Goal: Task Accomplishment & Management: Manage account settings

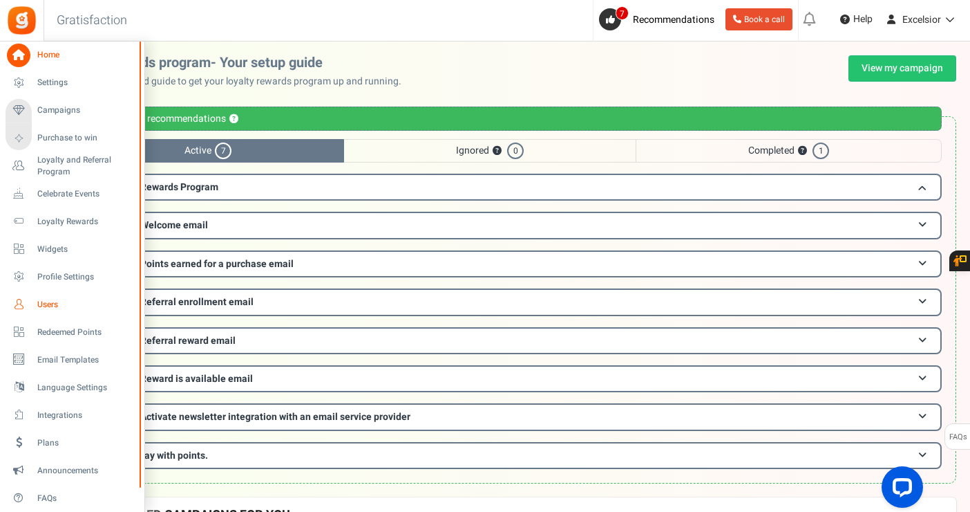
click at [44, 301] on span "Users" at bounding box center [85, 305] width 97 height 12
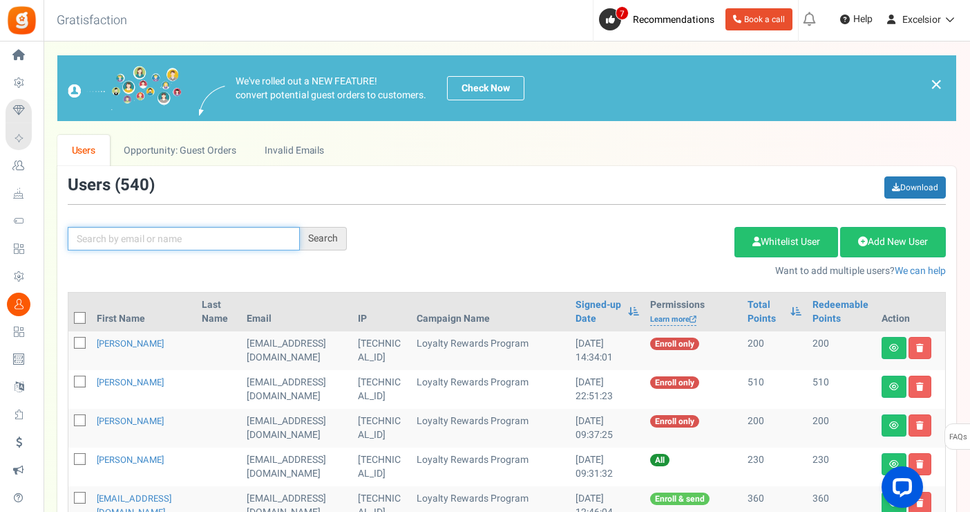
click at [216, 236] on input "text" at bounding box center [184, 239] width 232 height 24
type input "[PERSON_NAME]"
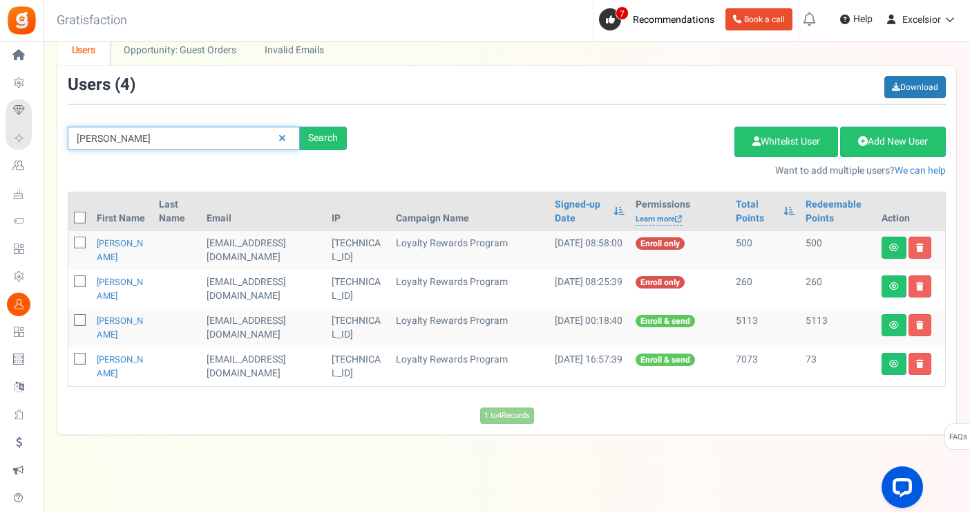
scroll to position [106, 0]
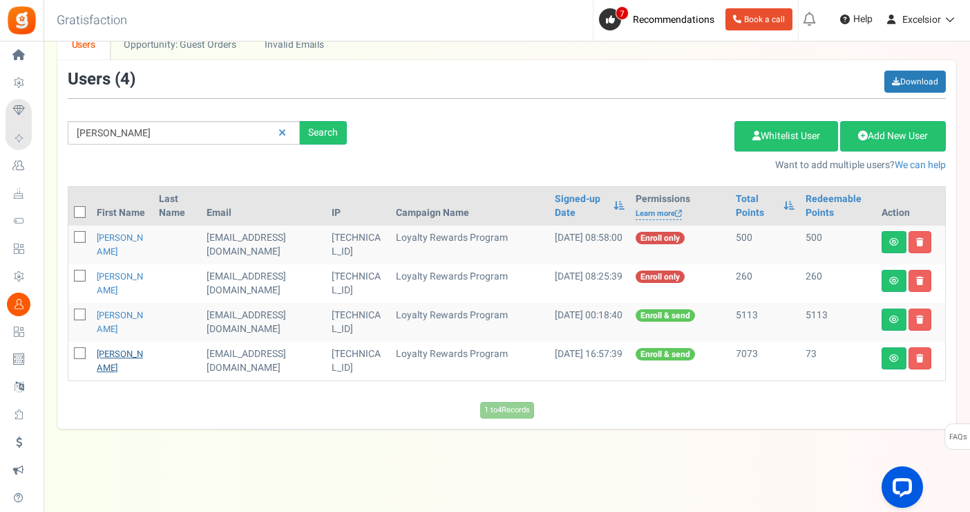
click at [114, 356] on link "[PERSON_NAME]" at bounding box center [120, 360] width 46 height 27
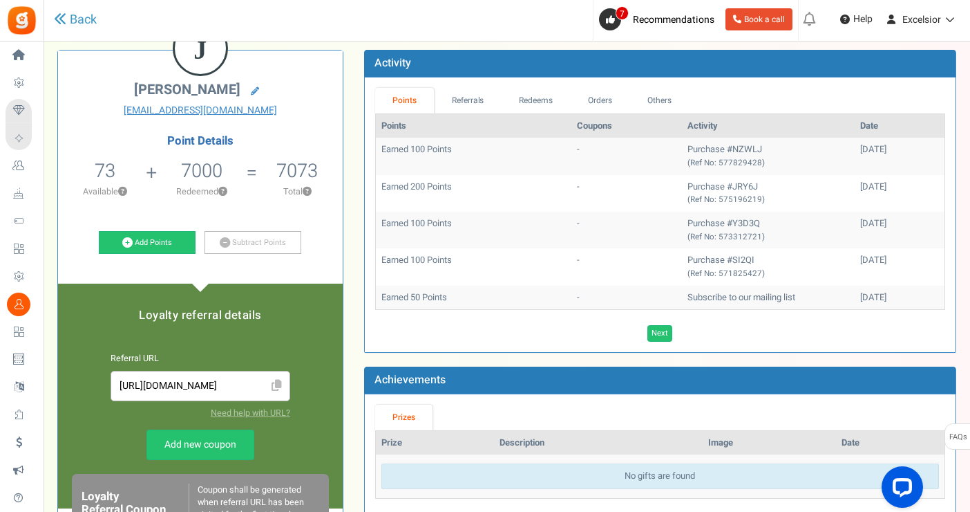
scroll to position [84, 0]
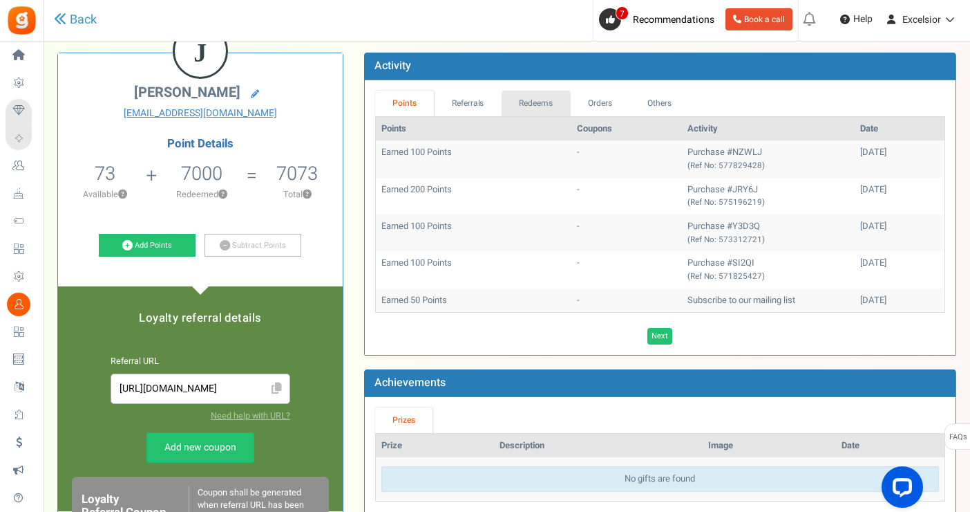
click at [537, 102] on link "Redeems" at bounding box center [536, 104] width 69 height 26
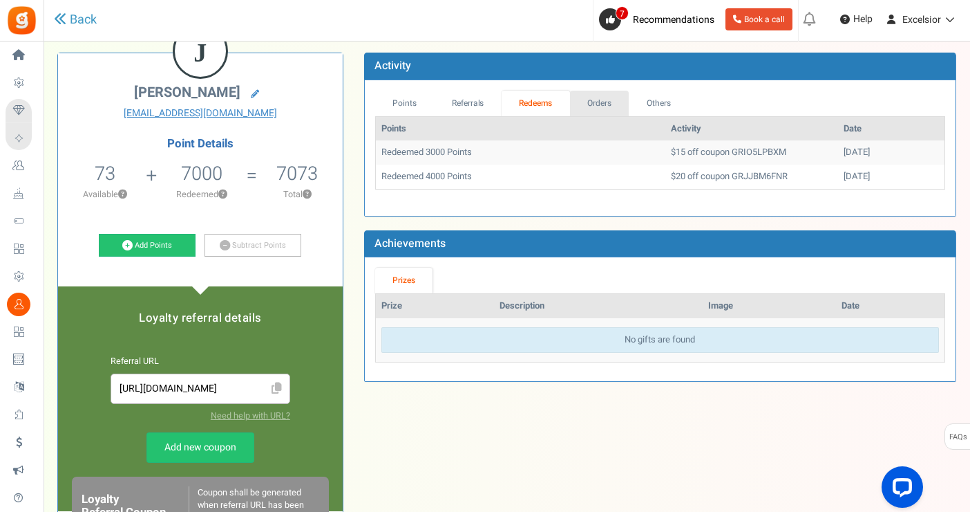
click at [623, 112] on link "Orders" at bounding box center [599, 104] width 59 height 26
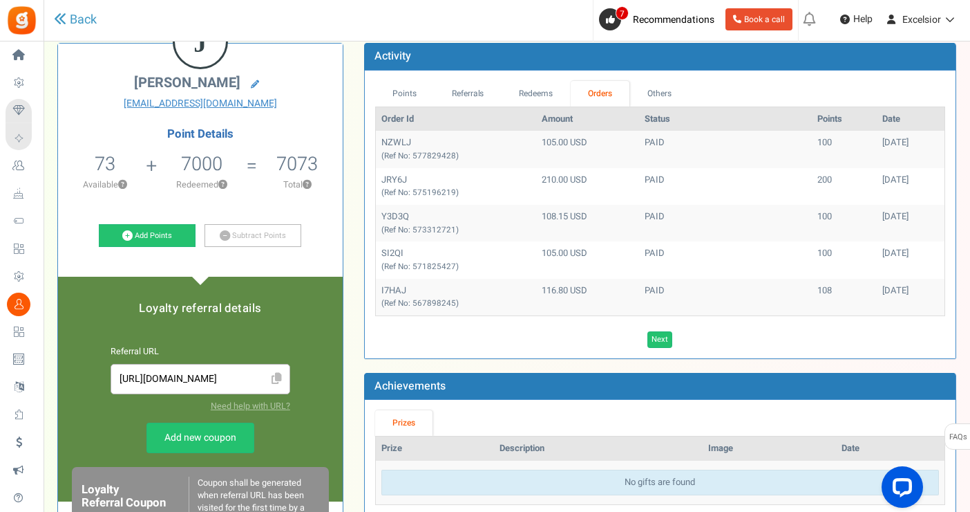
scroll to position [0, 0]
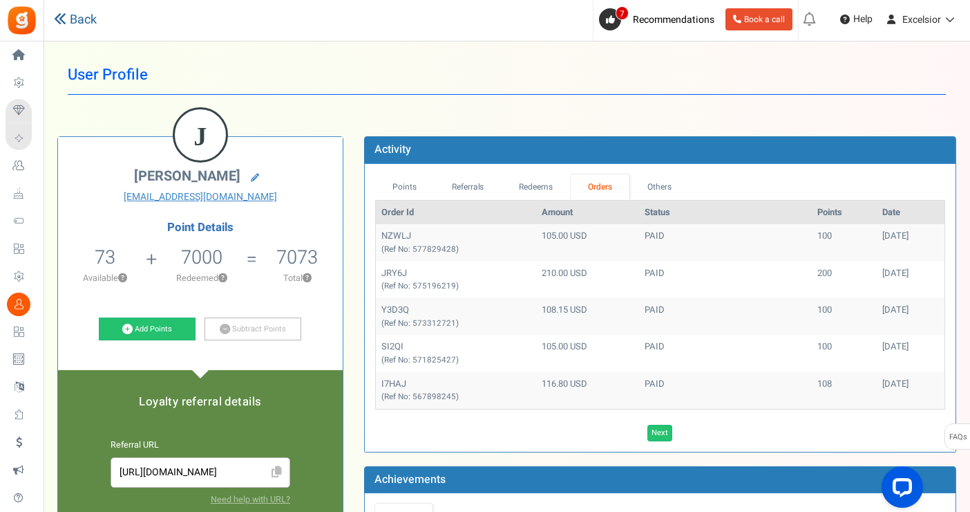
click at [72, 14] on link "Back" at bounding box center [75, 20] width 43 height 18
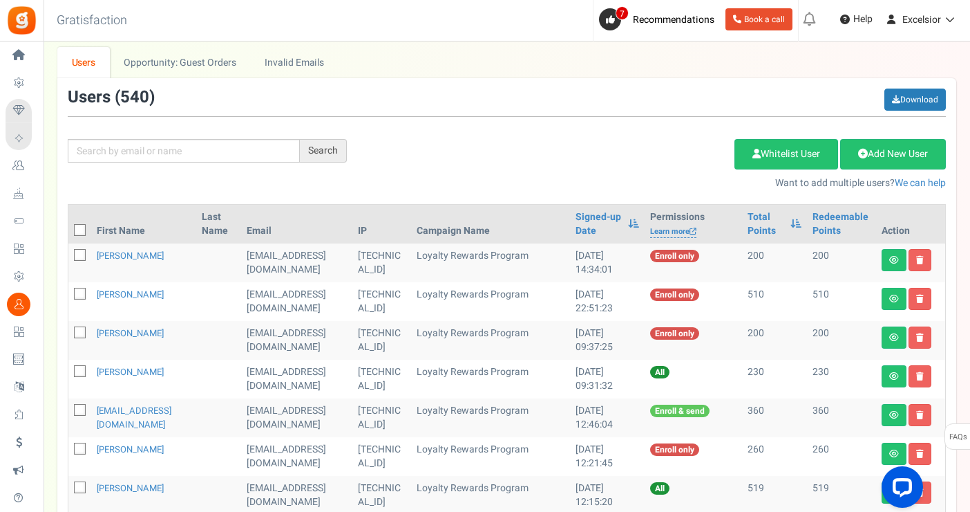
scroll to position [86, 0]
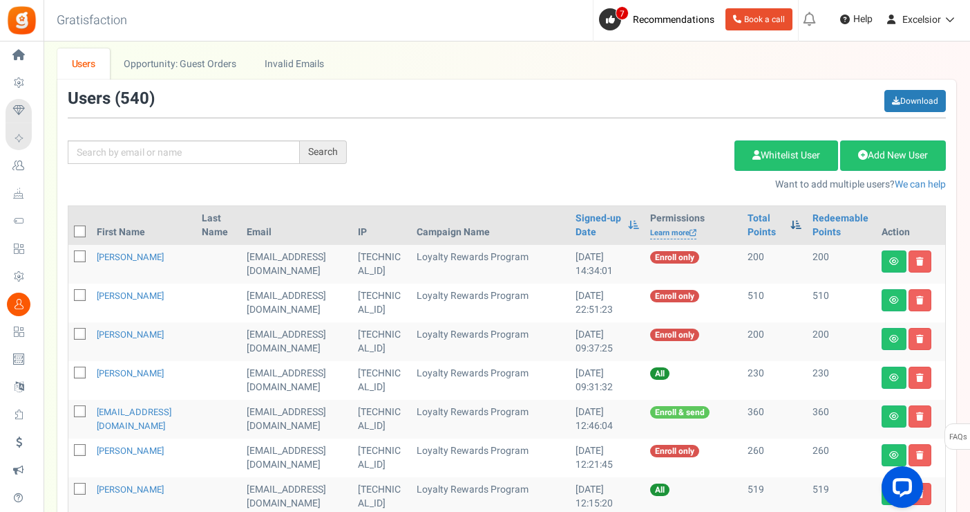
click at [794, 227] on span at bounding box center [796, 225] width 11 height 10
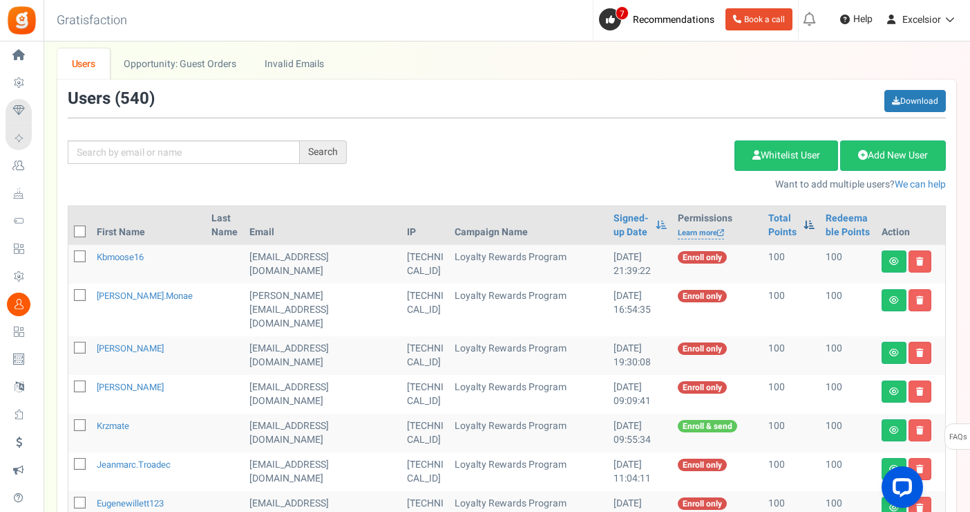
click at [804, 227] on span at bounding box center [809, 225] width 11 height 10
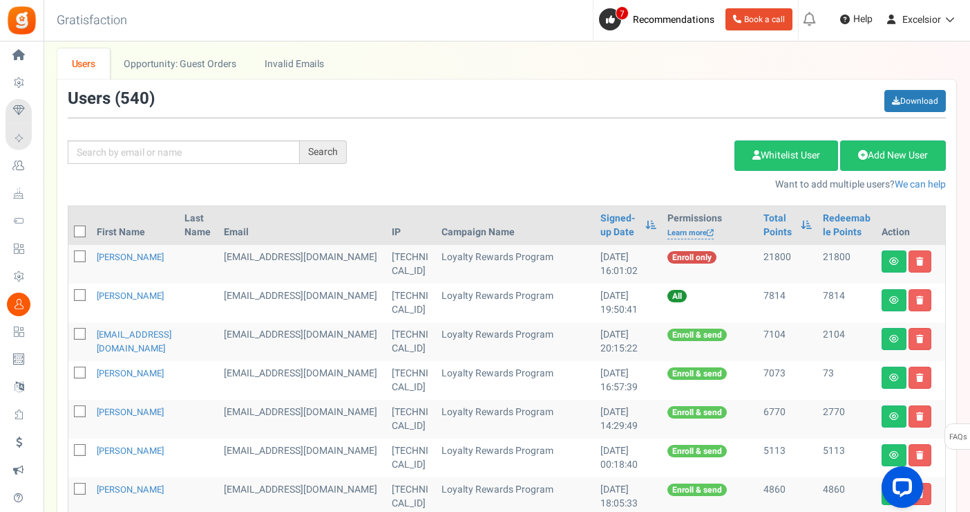
click at [580, 149] on div "Add Etsy Order Delete Selected Users Import Users Spam Protection Subtract Poin…" at bounding box center [656, 161] width 599 height 59
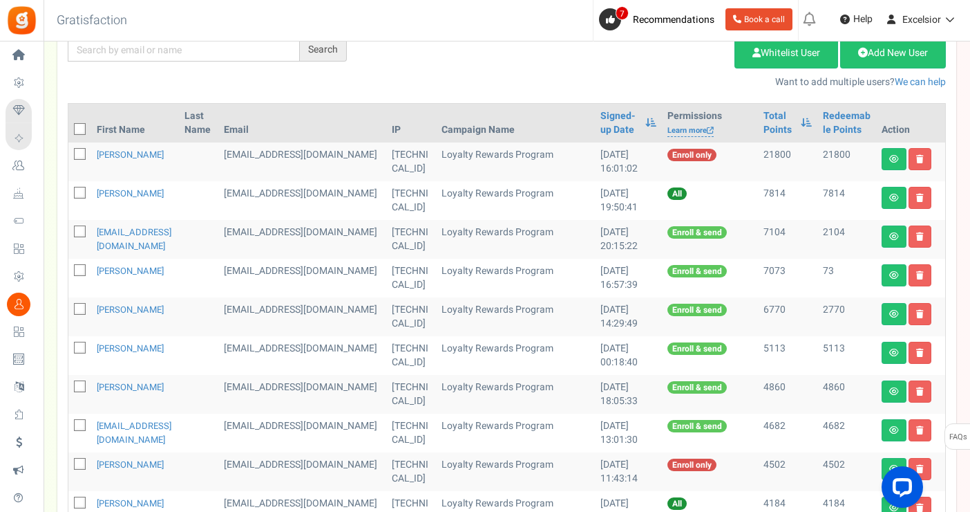
scroll to position [191, 0]
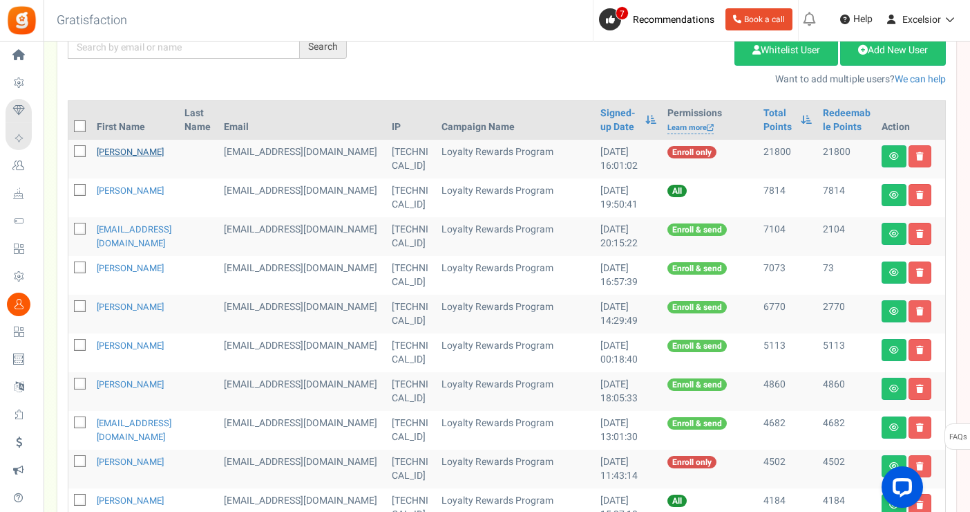
click at [110, 147] on link "[PERSON_NAME]" at bounding box center [130, 151] width 67 height 13
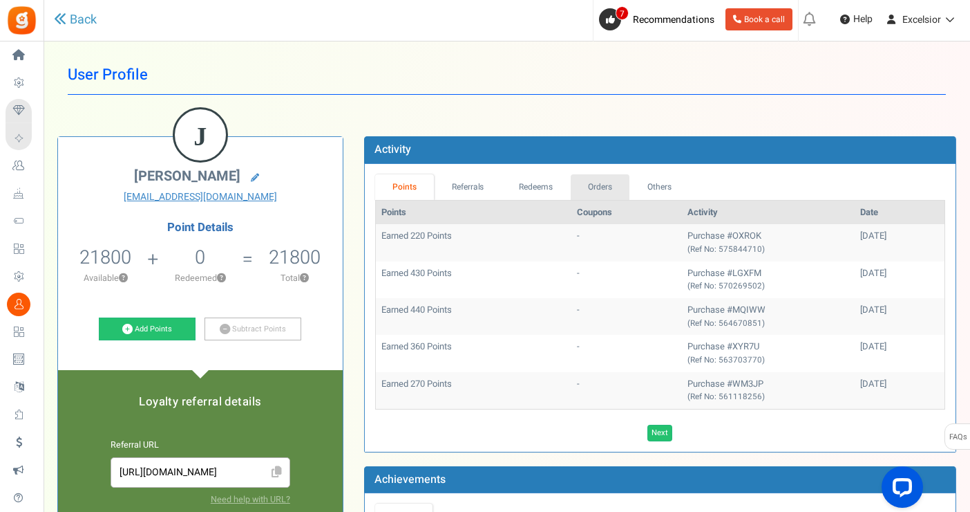
click at [595, 186] on link "Orders" at bounding box center [600, 187] width 59 height 26
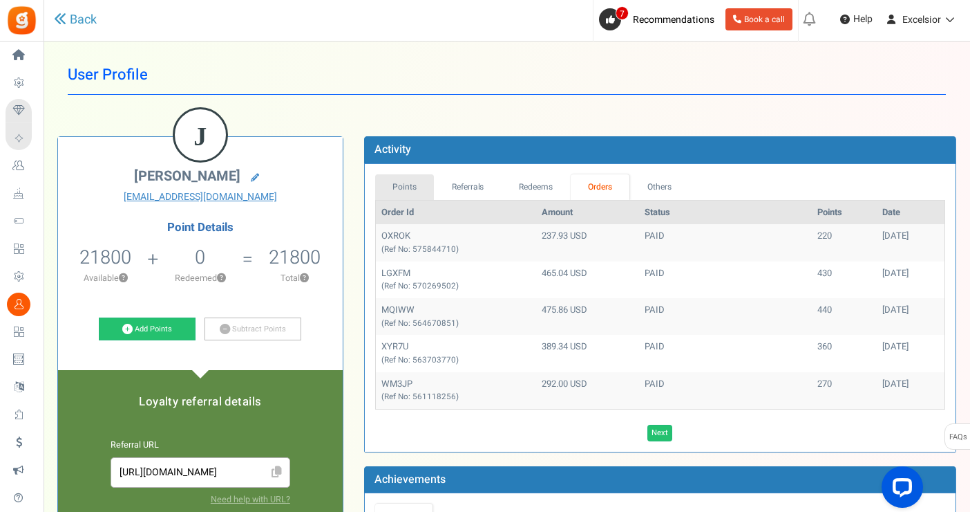
click at [397, 188] on link "Points" at bounding box center [404, 187] width 59 height 26
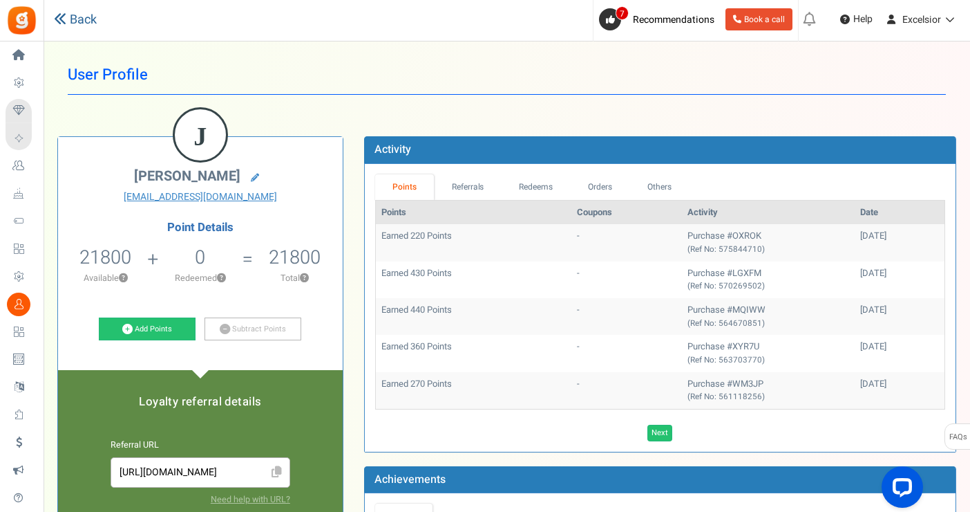
click at [67, 15] on link "Back" at bounding box center [75, 20] width 43 height 18
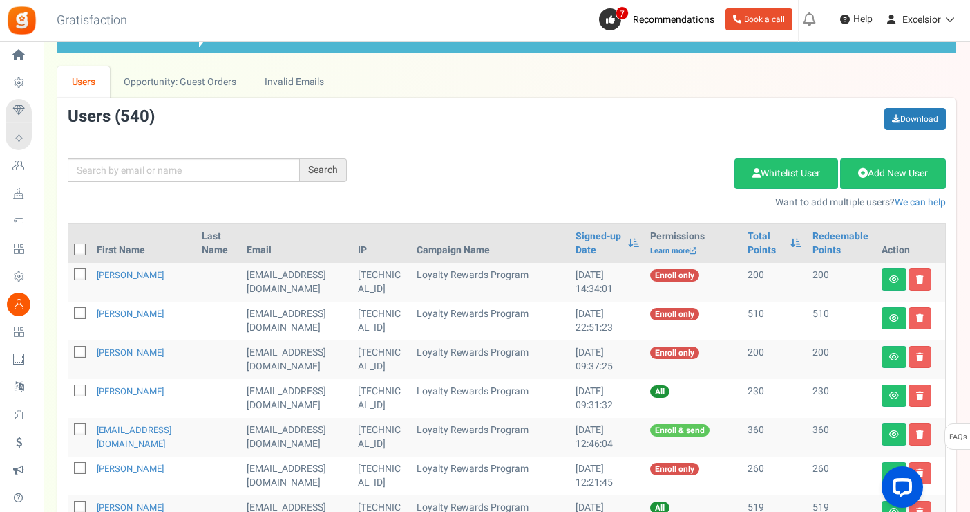
scroll to position [91, 0]
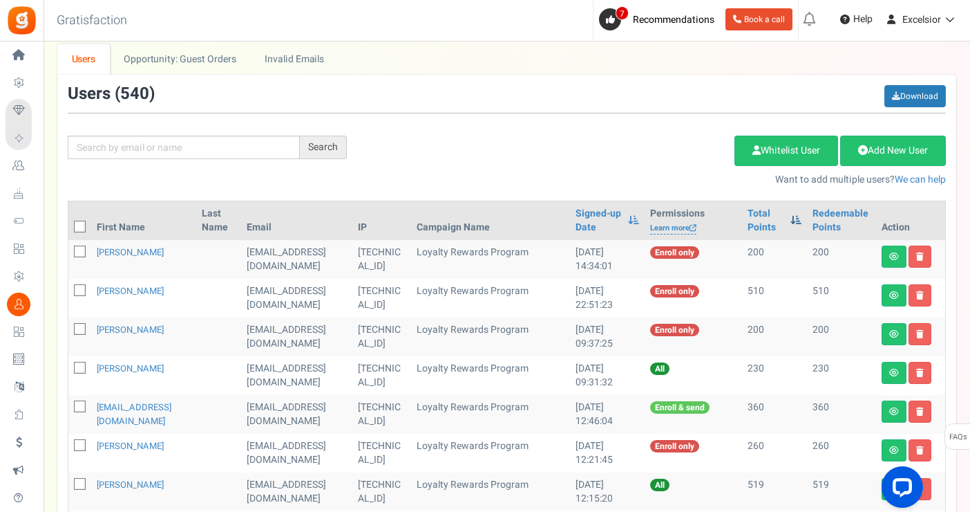
click at [799, 215] on span at bounding box center [796, 220] width 11 height 10
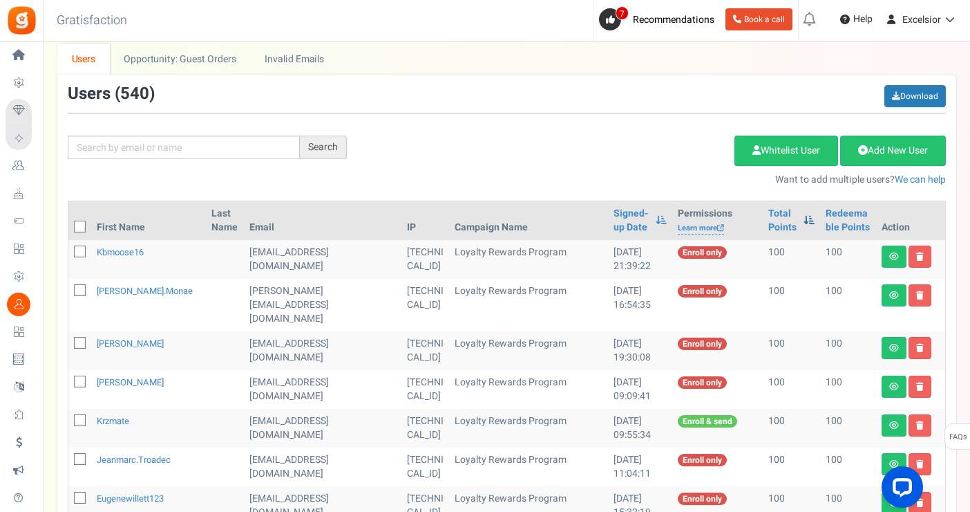
click at [804, 216] on span at bounding box center [809, 220] width 11 height 10
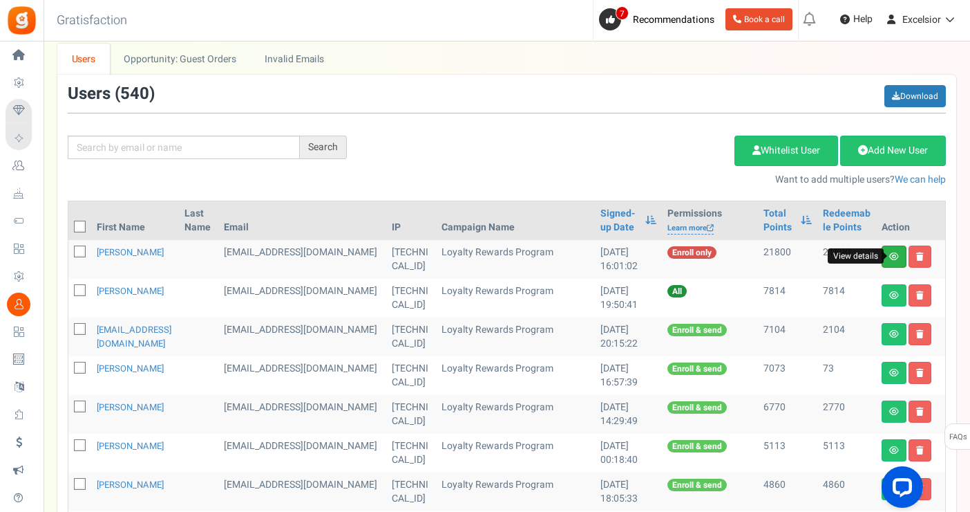
click at [892, 255] on icon at bounding box center [895, 256] width 10 height 8
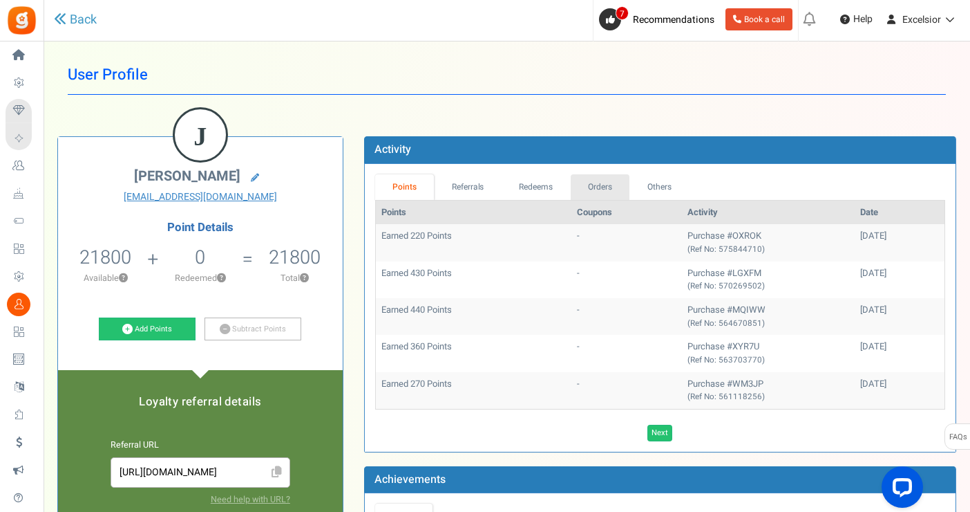
click at [621, 180] on link "Orders" at bounding box center [600, 187] width 59 height 26
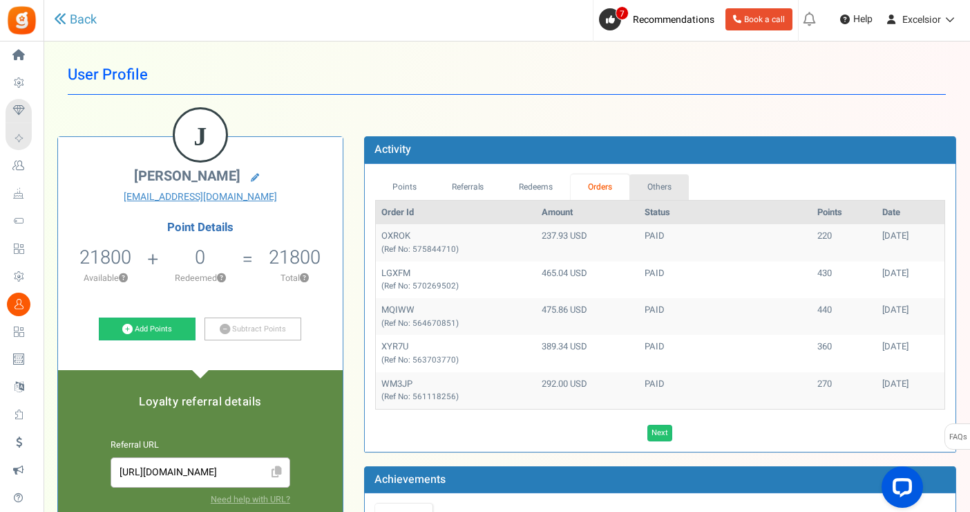
click at [648, 184] on link "Others" at bounding box center [659, 187] width 59 height 26
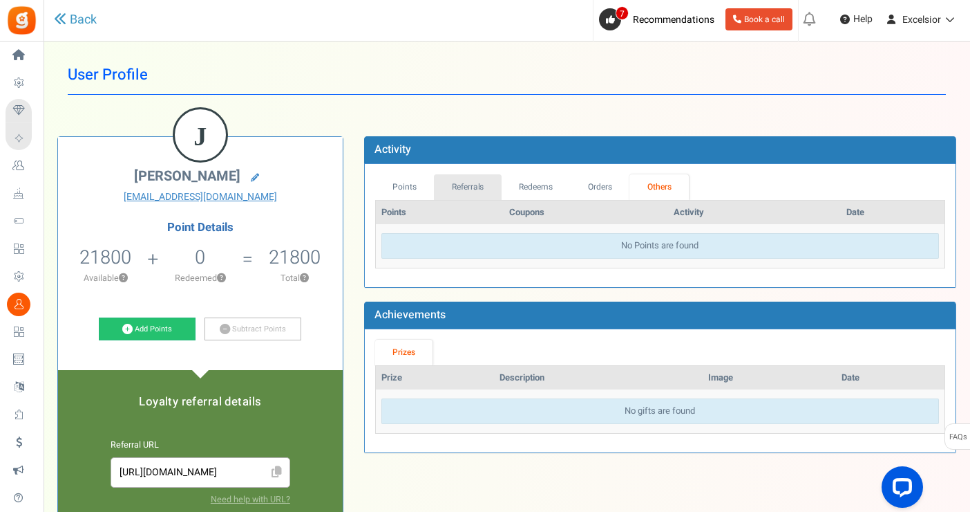
click at [464, 185] on link "Referrals" at bounding box center [468, 187] width 68 height 26
click at [408, 184] on link "Points" at bounding box center [404, 187] width 59 height 26
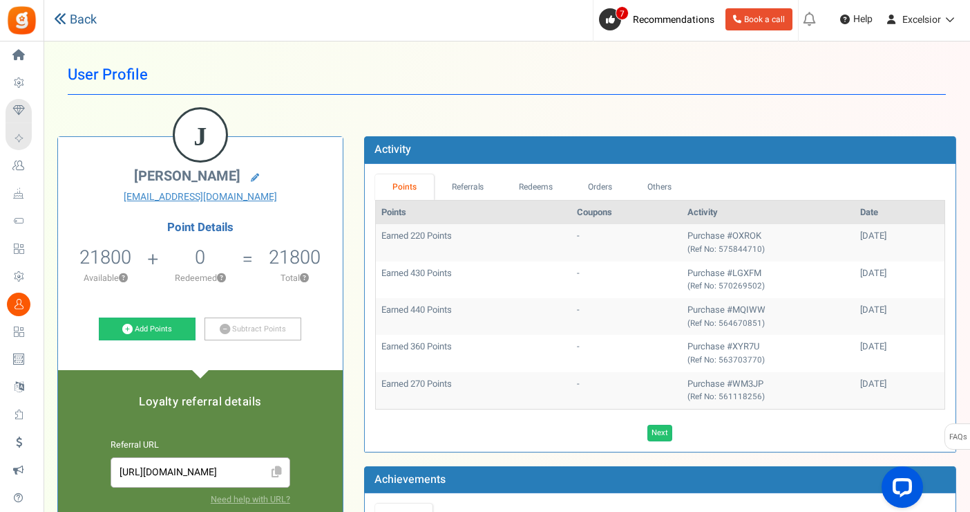
click at [93, 25] on link "Back" at bounding box center [75, 20] width 43 height 18
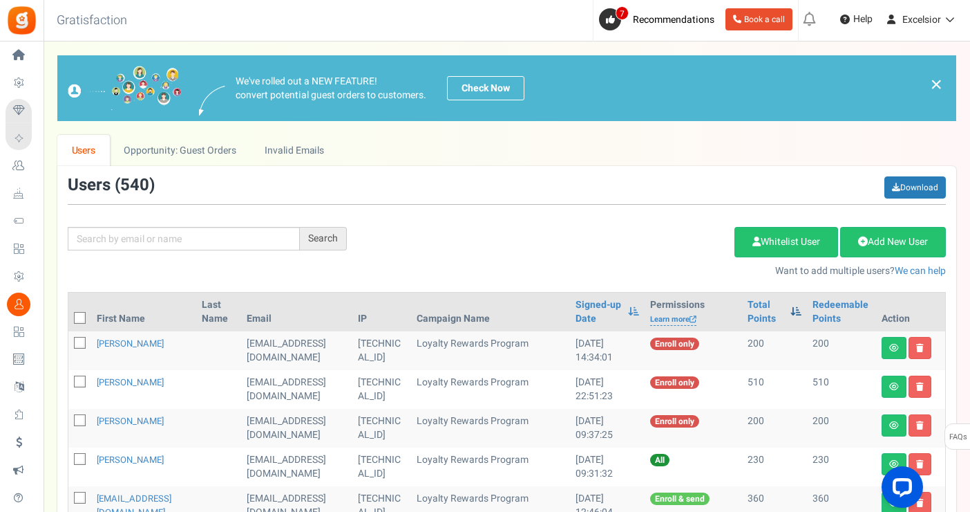
click at [795, 309] on span at bounding box center [796, 311] width 11 height 10
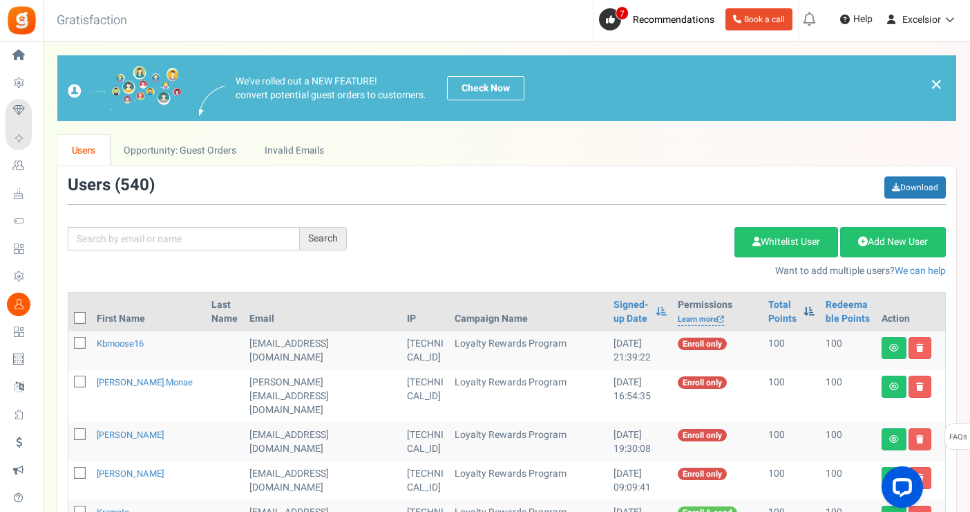
click at [804, 309] on span at bounding box center [809, 311] width 11 height 10
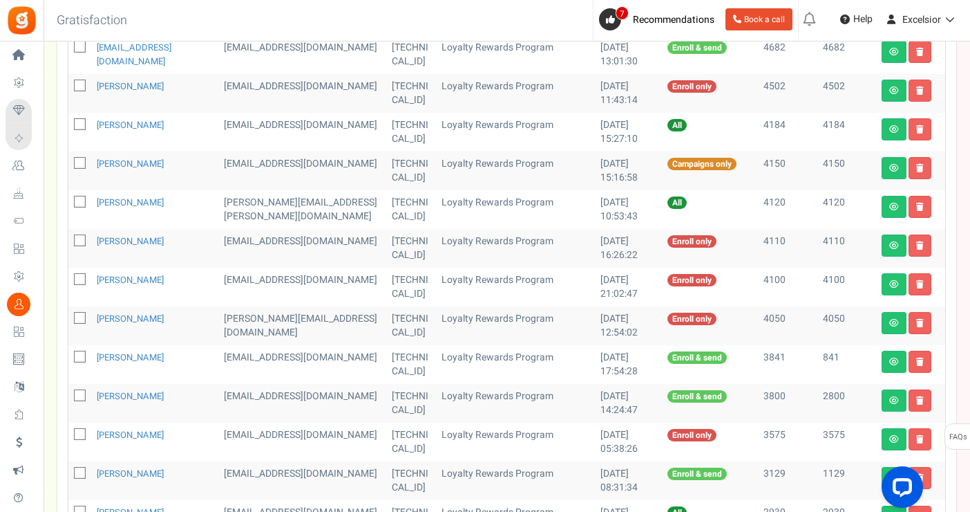
scroll to position [588, 0]
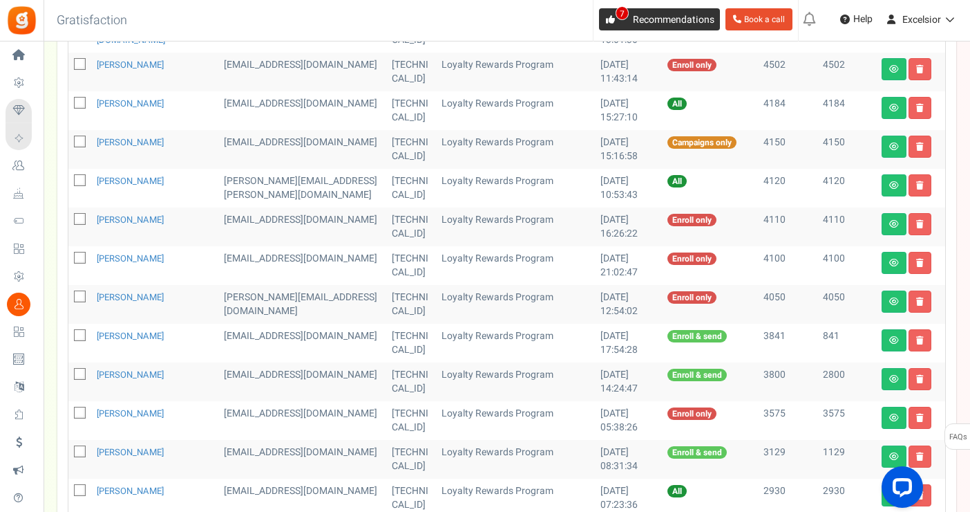
click at [606, 17] on icon at bounding box center [610, 19] width 9 height 9
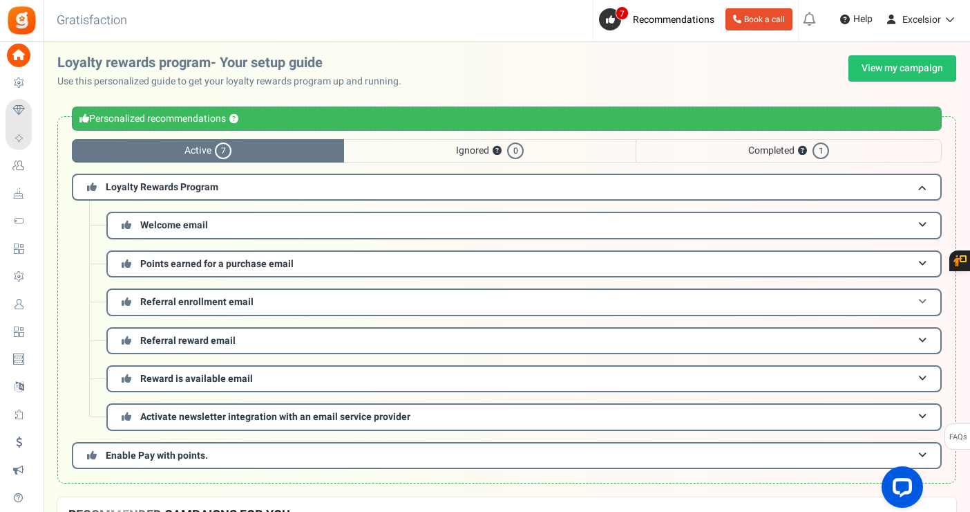
click at [917, 298] on h3 "Referral enrollment email" at bounding box center [524, 301] width 836 height 27
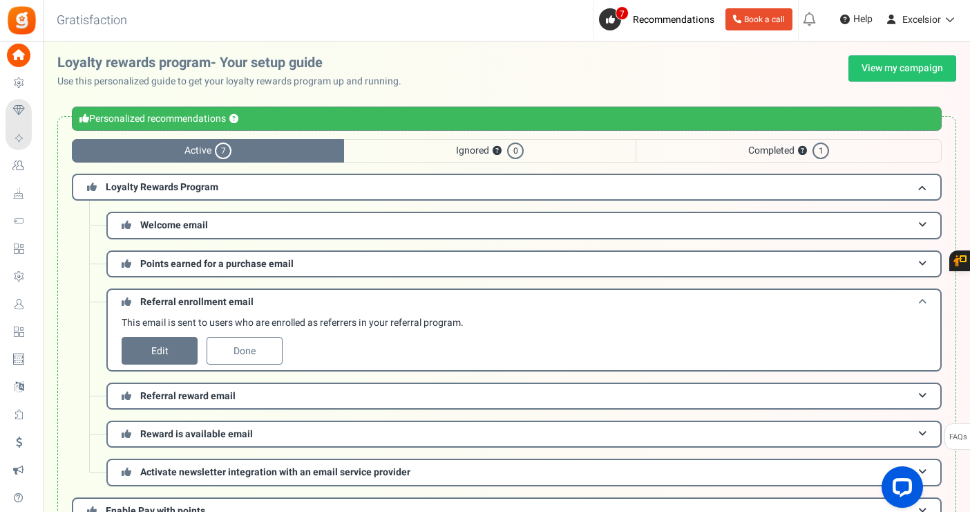
click at [917, 298] on h3 "Referral enrollment email" at bounding box center [524, 301] width 836 height 26
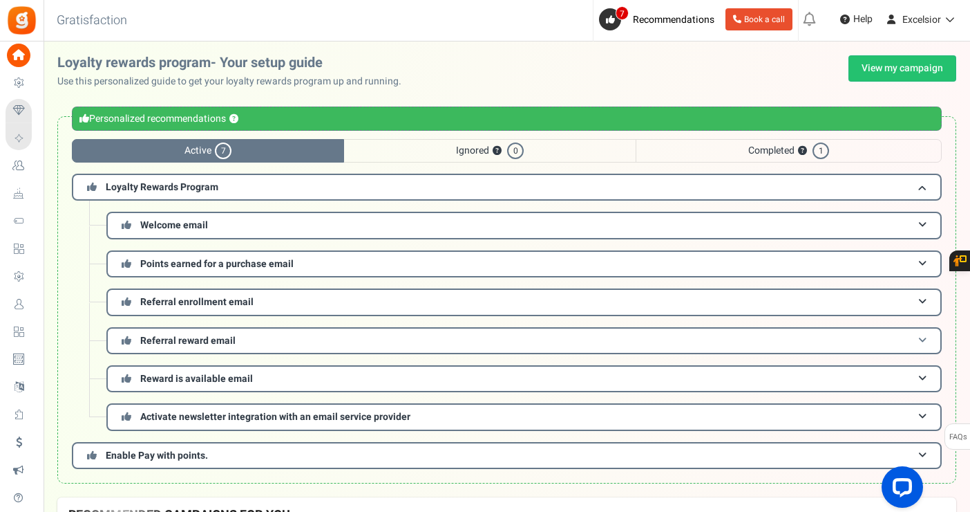
click at [921, 337] on span at bounding box center [923, 340] width 8 height 10
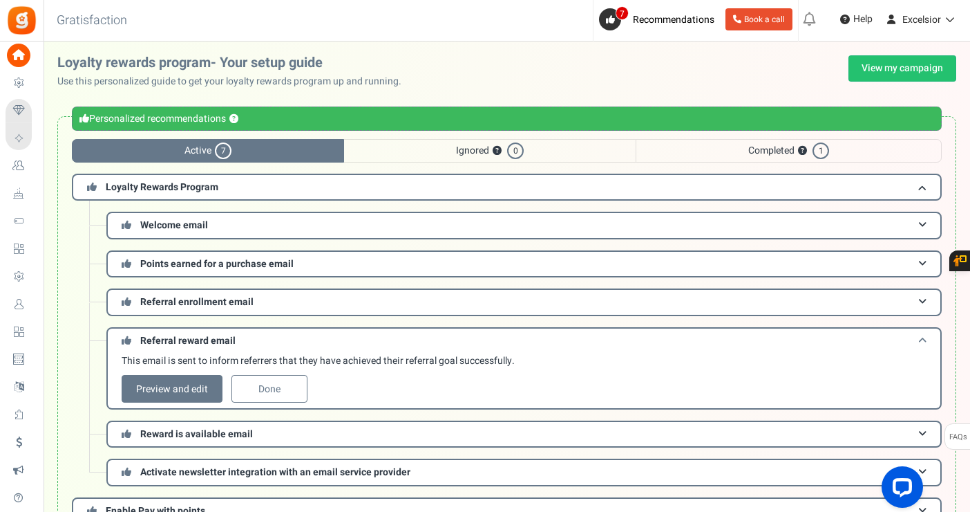
click at [921, 337] on span at bounding box center [923, 340] width 8 height 10
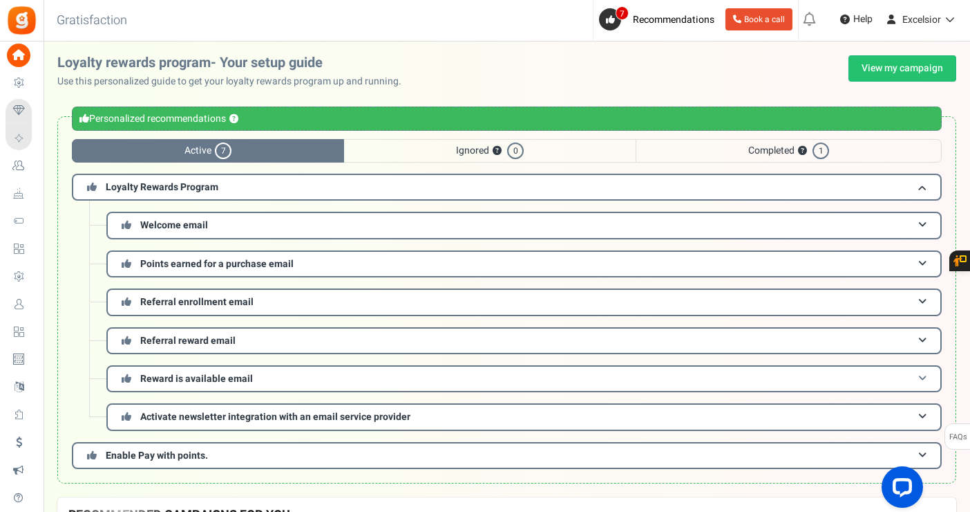
click at [926, 374] on h3 "Reward is available email" at bounding box center [524, 378] width 836 height 27
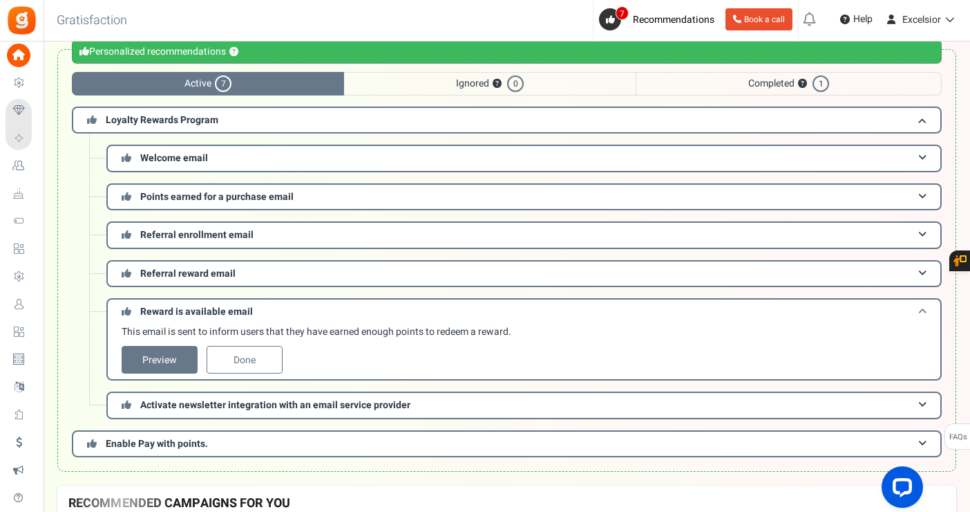
scroll to position [80, 0]
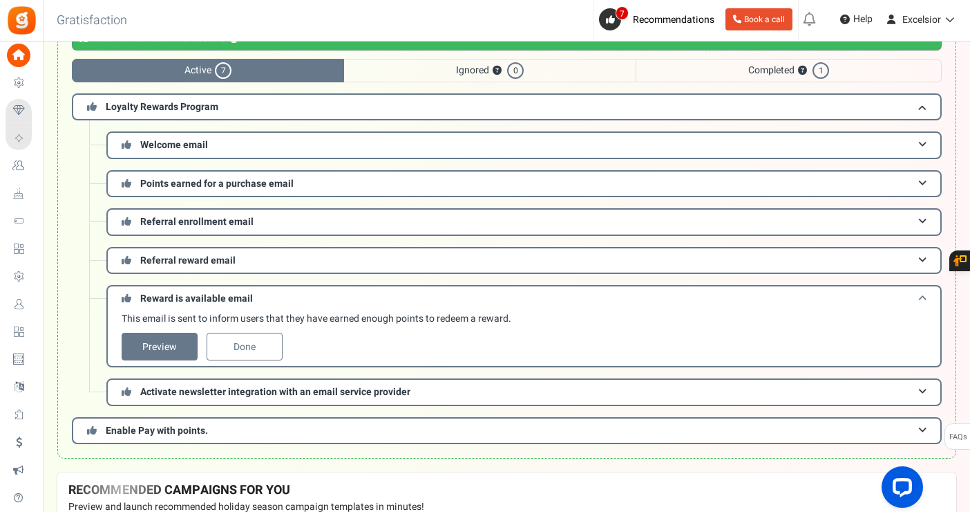
click at [921, 294] on h3 "Reward is available email" at bounding box center [524, 298] width 836 height 26
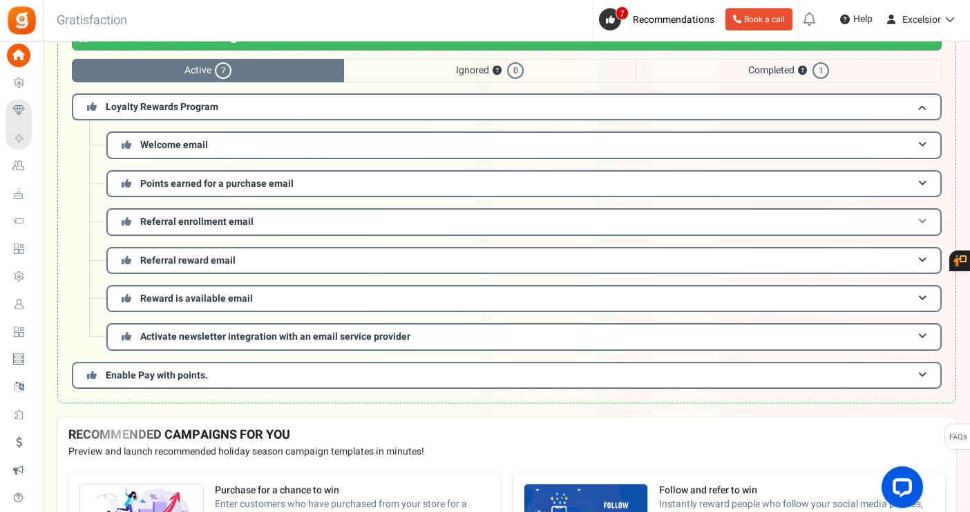
click at [923, 216] on h3 "Referral enrollment email" at bounding box center [524, 221] width 836 height 27
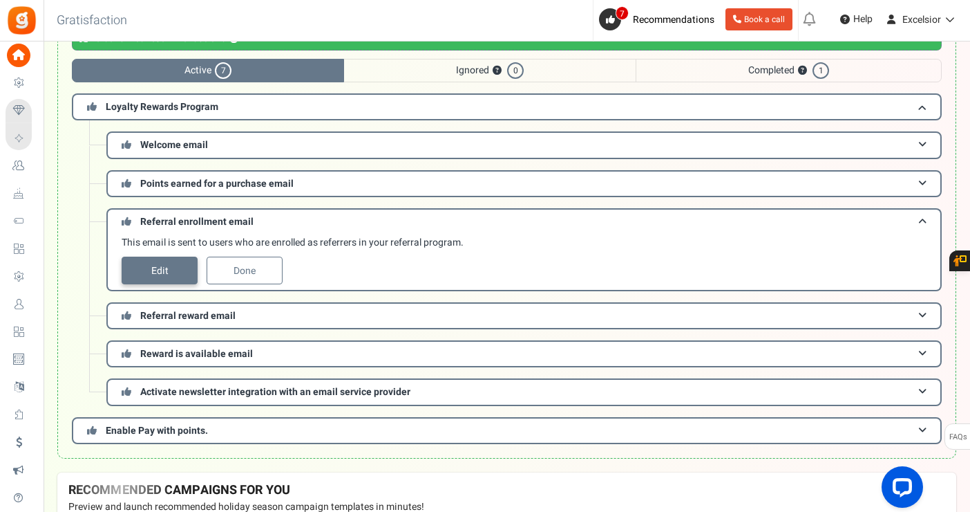
click at [154, 276] on link "Edit" at bounding box center [160, 270] width 76 height 28
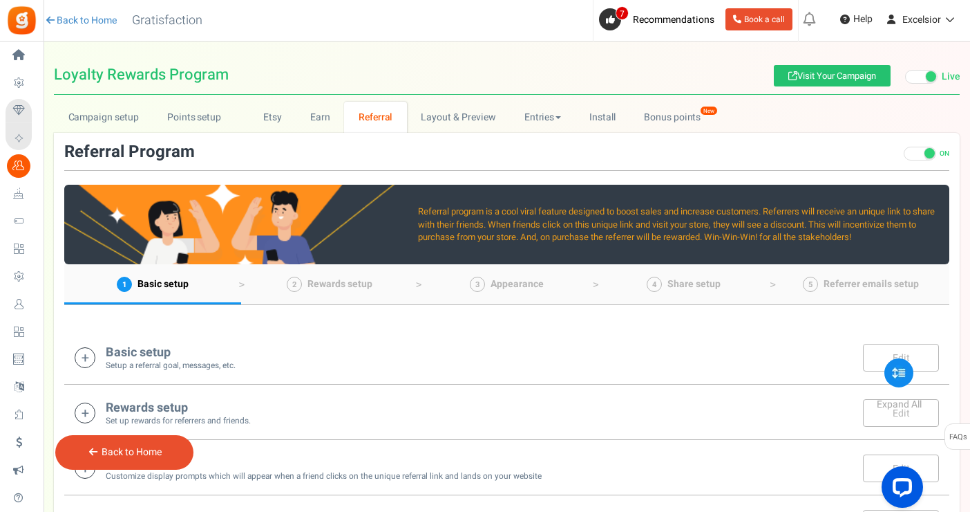
scroll to position [310, 0]
